Goal: Transaction & Acquisition: Purchase product/service

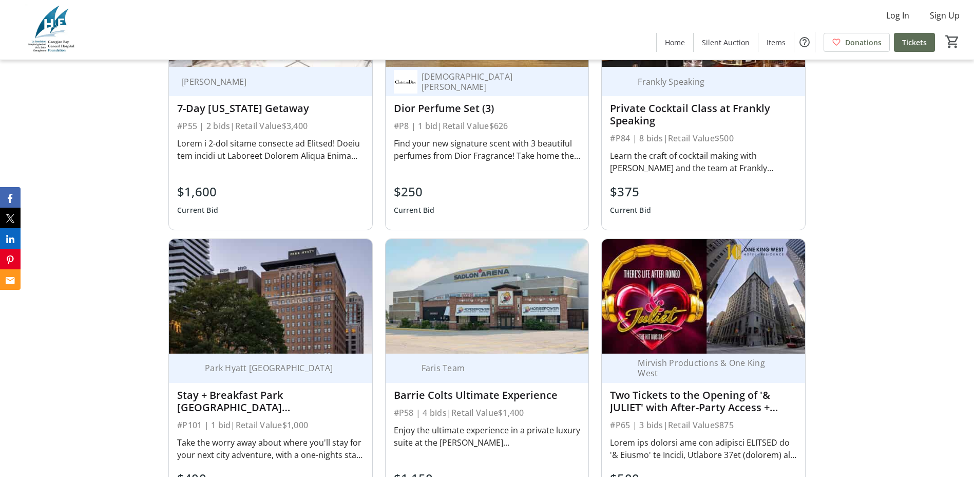
scroll to position [1079, 0]
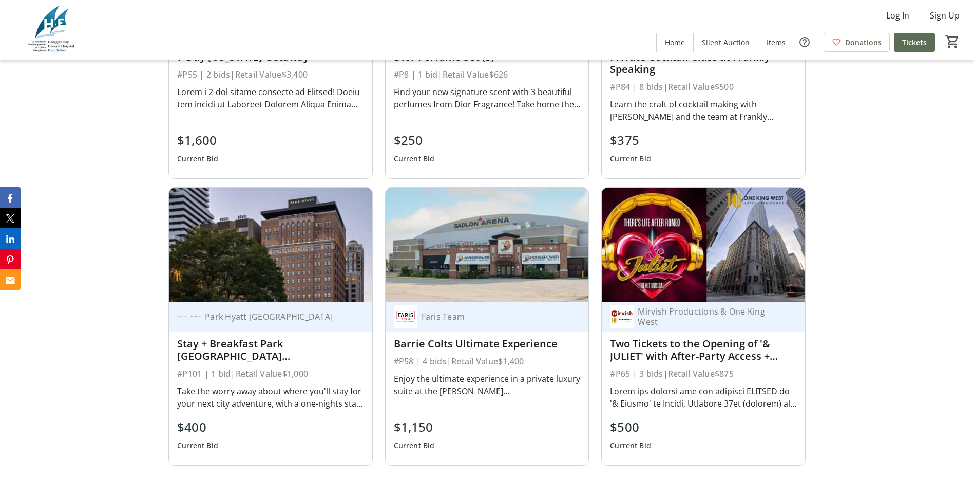
click at [551, 387] on div "Enjoy the ultimate experience in a private luxury suite at the [PERSON_NAME][GE…" at bounding box center [487, 384] width 187 height 25
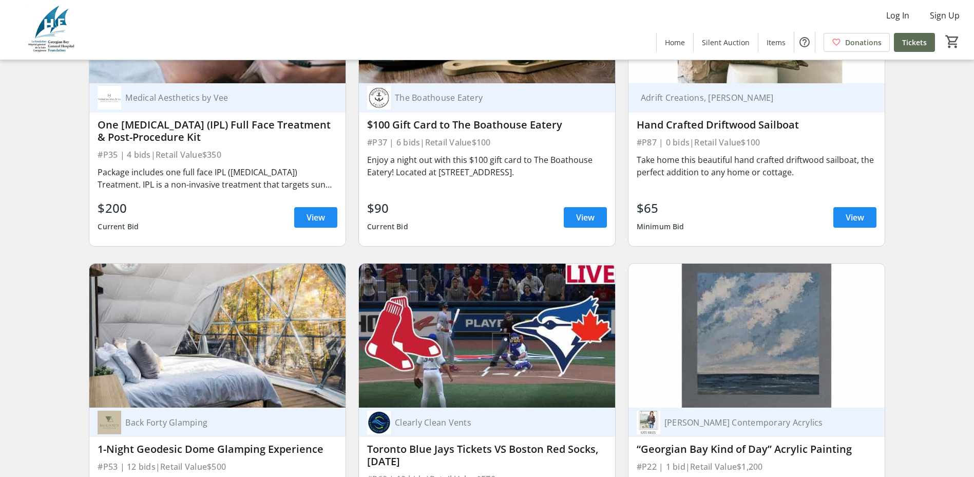
scroll to position [4879, 0]
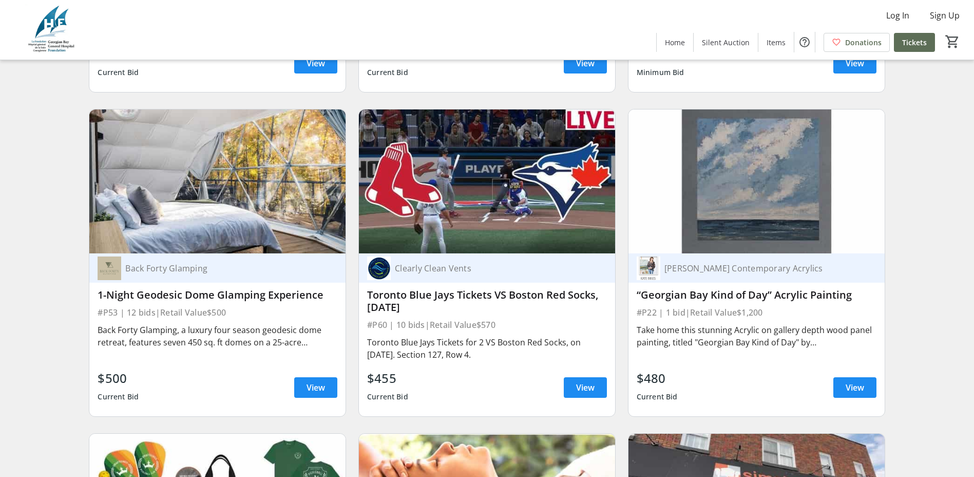
drag, startPoint x: 498, startPoint y: 353, endPoint x: 402, endPoint y: 348, distance: 96.2
click at [402, 348] on div "Toronto Blue Jays Tickets for 2 VS Boston Red Socks, on [DATE]. Section 127, Ro…" at bounding box center [487, 348] width 240 height 25
drag, startPoint x: 402, startPoint y: 348, endPoint x: 515, endPoint y: 378, distance: 117.0
click at [517, 382] on div "$455 Current Bid View" at bounding box center [487, 387] width 240 height 37
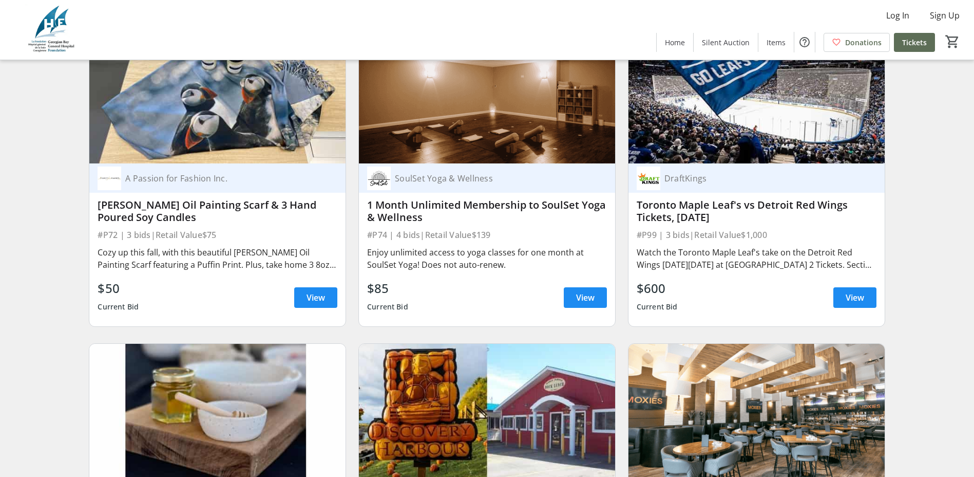
scroll to position [9296, 0]
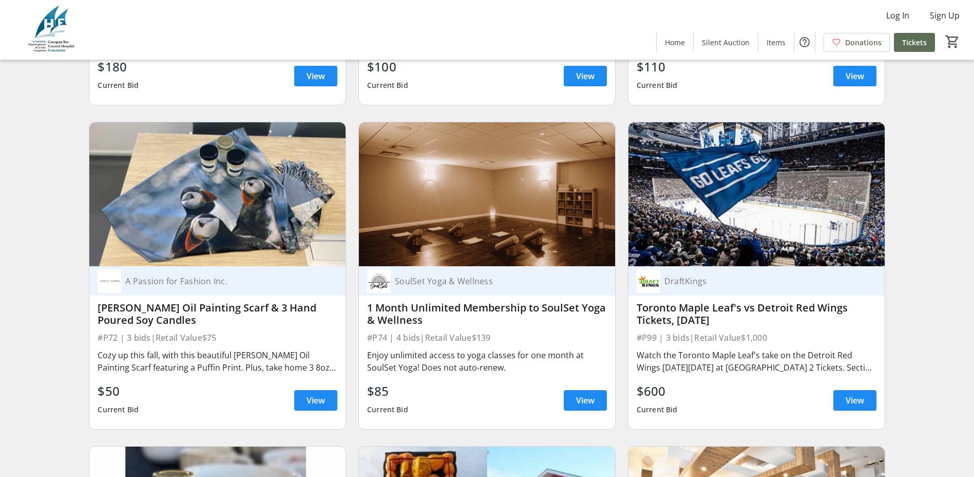
click at [841, 360] on div "Watch the Toronto Maple Leaf's take on the Detroit Red Wings [DATE][DATE] at [G…" at bounding box center [757, 361] width 240 height 25
drag, startPoint x: 858, startPoint y: 395, endPoint x: 861, endPoint y: 380, distance: 15.7
click at [858, 395] on span "View" at bounding box center [855, 400] width 18 height 12
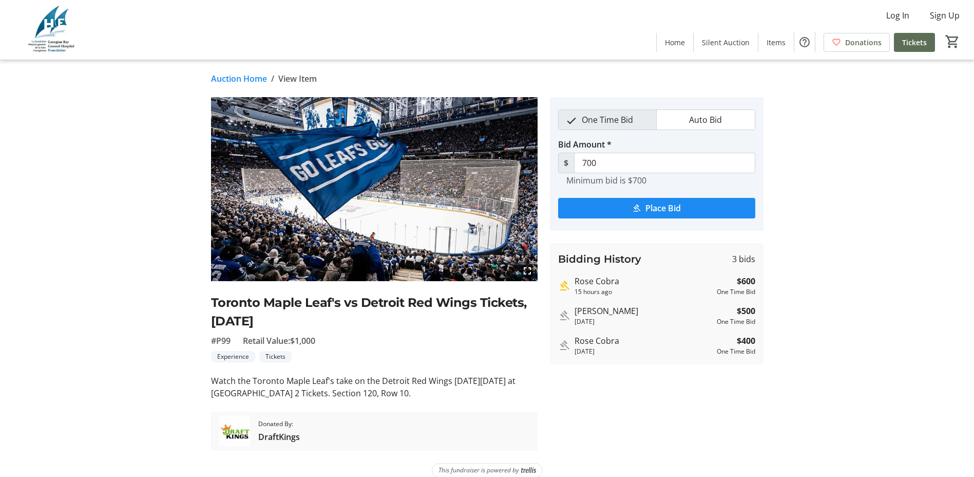
scroll to position [13, 0]
